Goal: Task Accomplishment & Management: Use online tool/utility

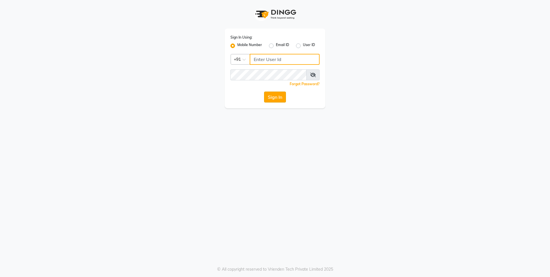
type input "7860000795"
click at [277, 98] on button "Sign In" at bounding box center [275, 97] width 22 height 11
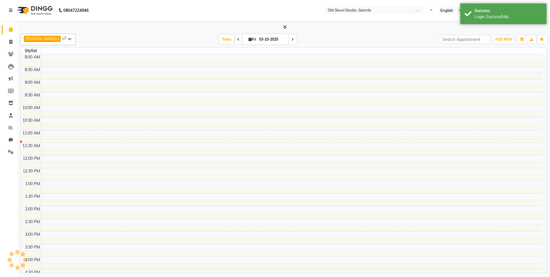
select select "en"
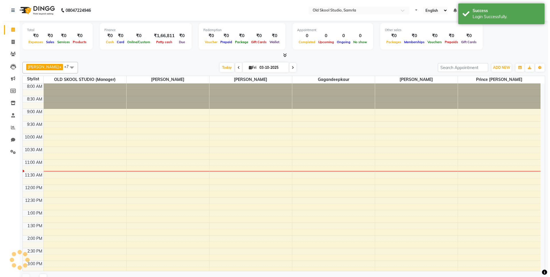
scroll to position [76, 0]
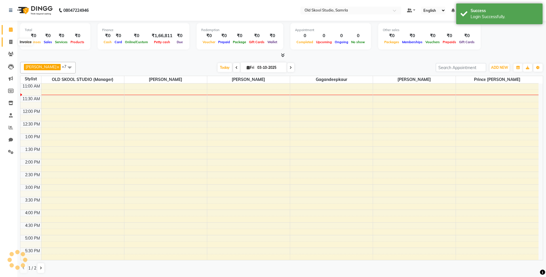
click at [11, 41] on icon at bounding box center [10, 42] width 3 height 4
select select "service"
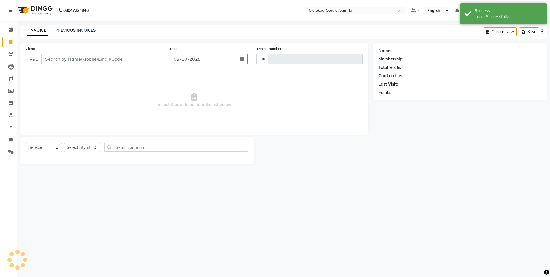
type input "0498"
select select "8041"
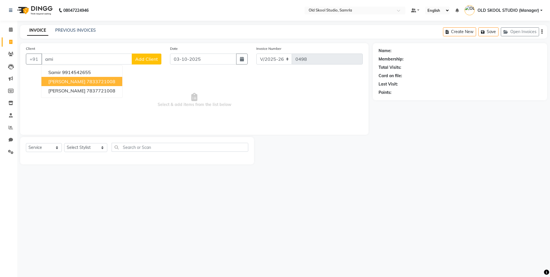
click at [89, 82] on button "amit 7833721008" at bounding box center [81, 81] width 81 height 9
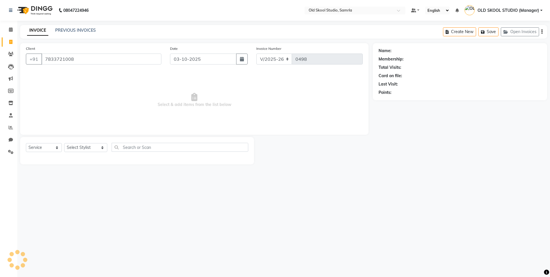
type input "7833721008"
select select "1: Object"
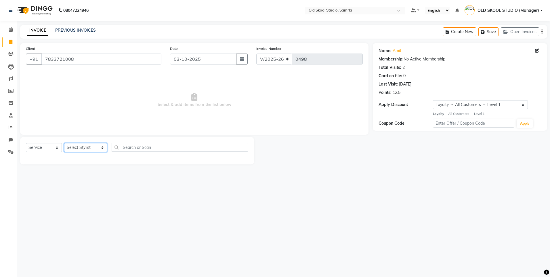
click at [82, 146] on select "Select Stylist [PERSON_NAME] gagandeepkaur [PERSON_NAME] OLD SKOOL STUDIO (Mana…" at bounding box center [85, 147] width 43 height 9
select select "84326"
click at [64, 143] on select "Select Stylist [PERSON_NAME] gagandeepkaur [PERSON_NAME] OLD SKOOL STUDIO (Mana…" at bounding box center [85, 147] width 43 height 9
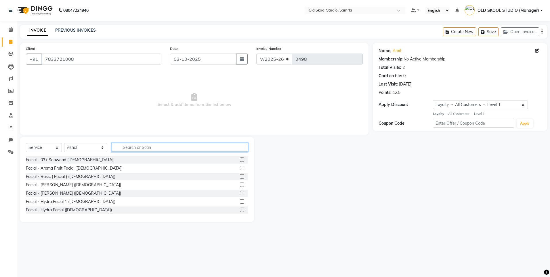
click at [140, 149] on input "text" at bounding box center [180, 147] width 137 height 9
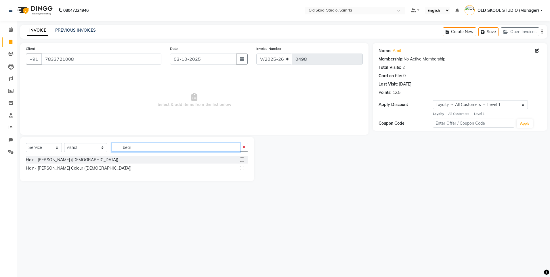
type input "bear"
click at [242, 160] on label at bounding box center [242, 159] width 4 height 4
click at [242, 160] on input "checkbox" at bounding box center [242, 160] width 4 height 4
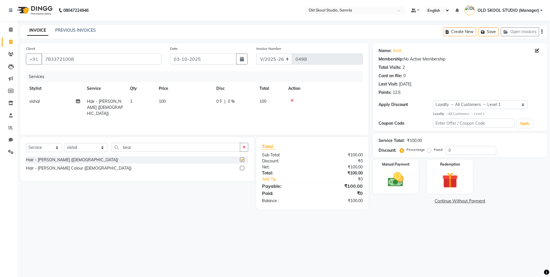
checkbox input "false"
click at [395, 175] on img at bounding box center [395, 179] width 27 height 19
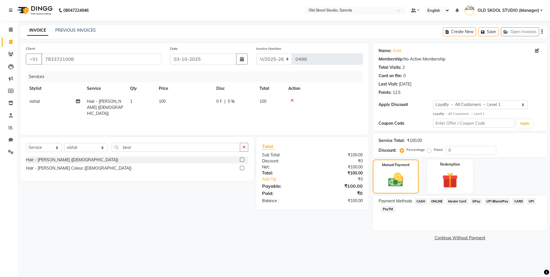
click at [420, 200] on span "CASH" at bounding box center [421, 201] width 12 height 7
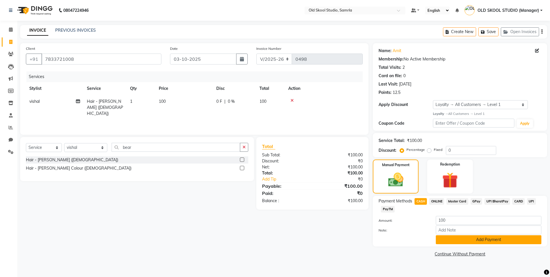
click at [439, 237] on button "Add Payment" at bounding box center [489, 239] width 106 height 9
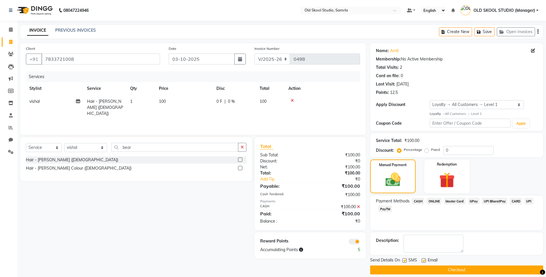
click at [435, 271] on button "Checkout" at bounding box center [456, 269] width 173 height 9
